Goal: Find specific page/section: Find specific page/section

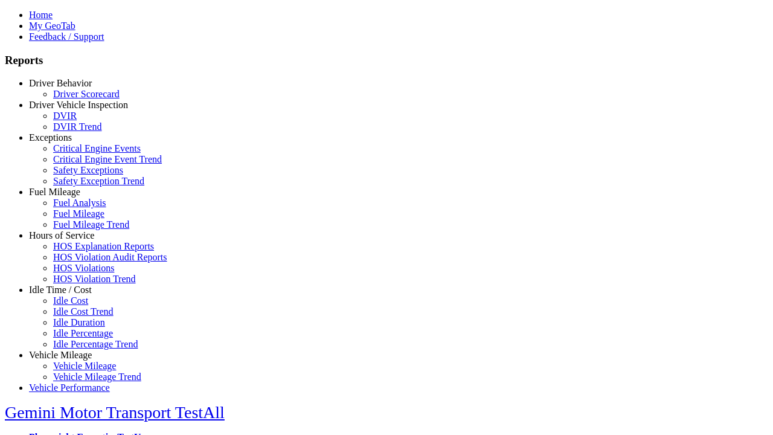
click at [69, 143] on link "Exceptions" at bounding box center [50, 137] width 43 height 10
click at [79, 175] on link "Safety Exceptions" at bounding box center [88, 170] width 70 height 10
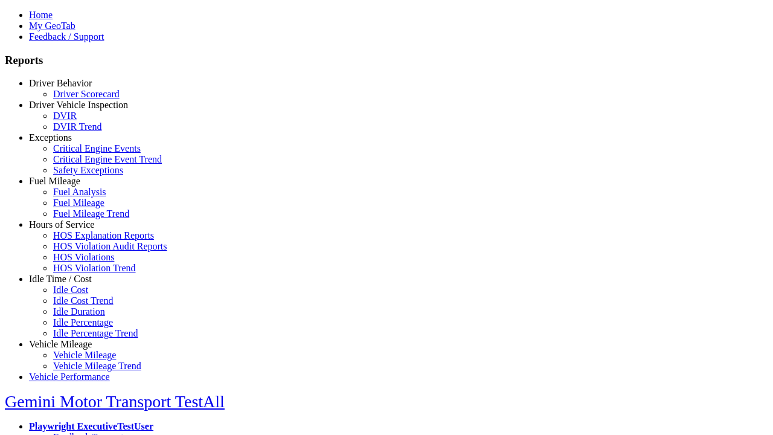
scroll to position [13, 0]
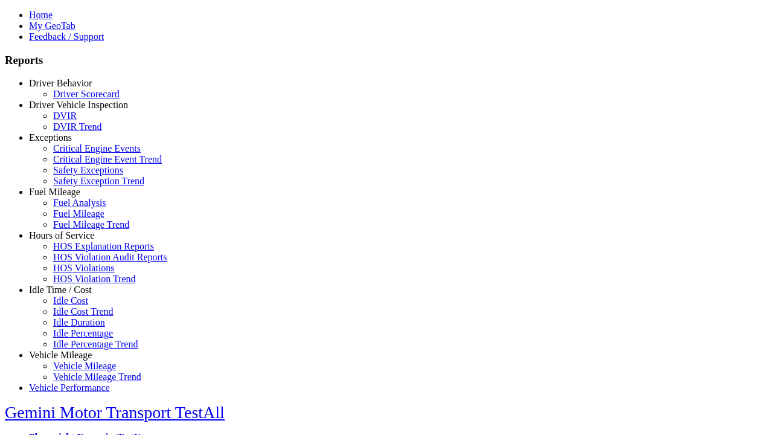
select select "**********"
select select
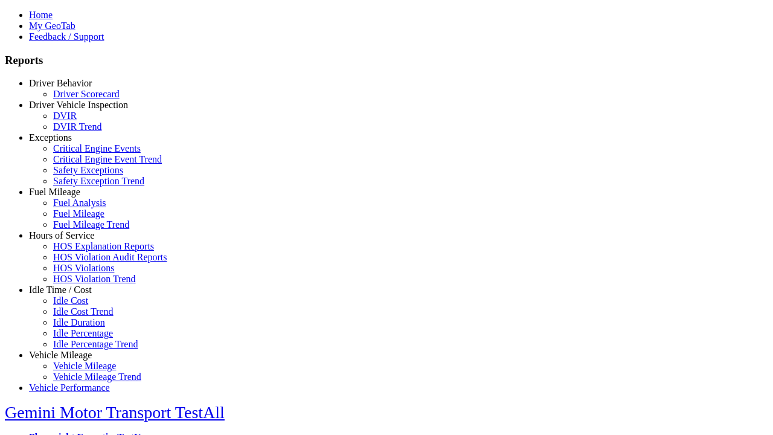
select select
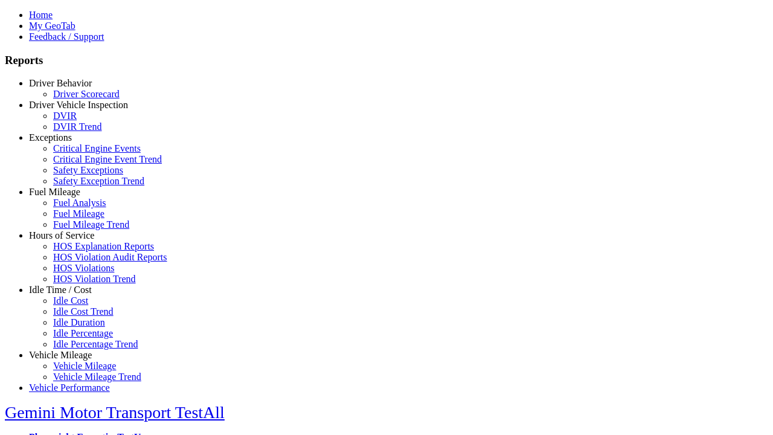
select select
